Goal: Navigation & Orientation: Understand site structure

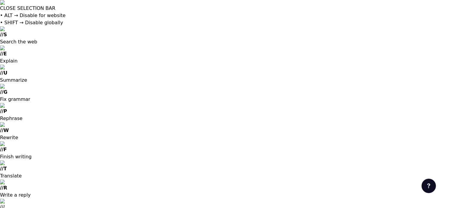
drag, startPoint x: 335, startPoint y: 10, endPoint x: 383, endPoint y: 7, distance: 47.7
copy font "[DOMAIN_NAME]"
